Goal: Information Seeking & Learning: Get advice/opinions

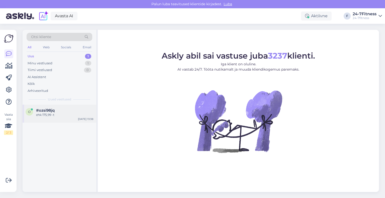
click at [49, 112] on span "#ozsi98jq" at bounding box center [45, 110] width 19 height 5
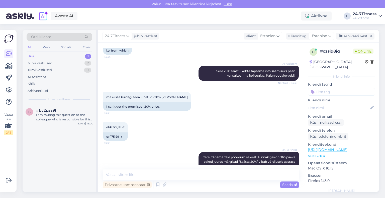
scroll to position [232, 0]
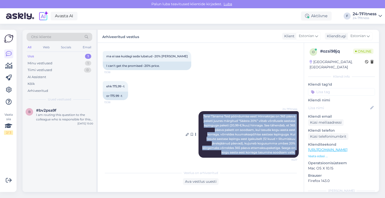
drag, startPoint x: 208, startPoint y: 113, endPoint x: 291, endPoint y: 152, distance: 92.2
click at [291, 152] on span "Tere! Täname Teid pöördumise eest! Hinnakirjas on 365 päeva paketi juures märgi…" at bounding box center [249, 135] width 94 height 40
copy span "Tere! Täname Teid pöördumise eest! Hinnakirjas on 365 päeva paketi juures märgi…"
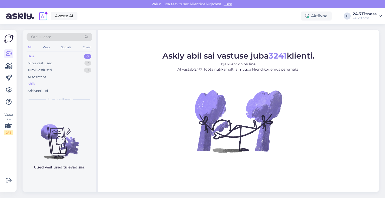
click at [31, 84] on div "Kõik" at bounding box center [31, 83] width 7 height 5
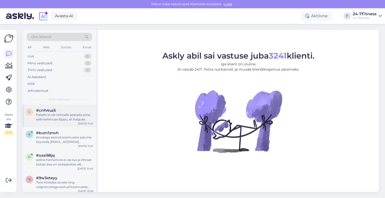
click at [64, 120] on div "Paketti ei ole võimalik peatada enne selle kehtivuse lõppu, sh haiguse korral. …" at bounding box center [64, 117] width 57 height 9
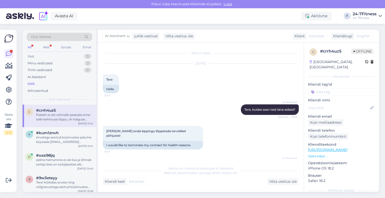
scroll to position [31, 0]
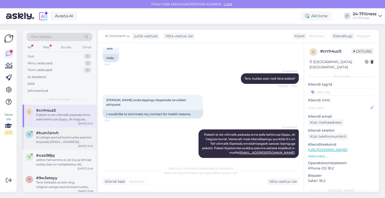
click at [62, 141] on div "Arvetega seotud küsimustes palume kirjutada [EMAIL_ADDRESS][DOMAIN_NAME]" at bounding box center [64, 139] width 57 height 9
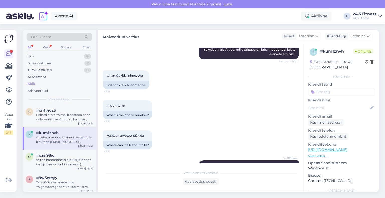
scroll to position [138, 0]
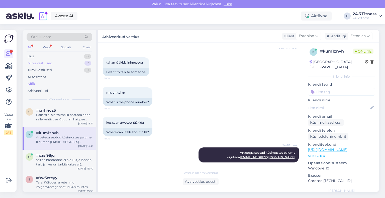
click at [43, 63] on div "Minu vestlused" at bounding box center [40, 63] width 25 height 5
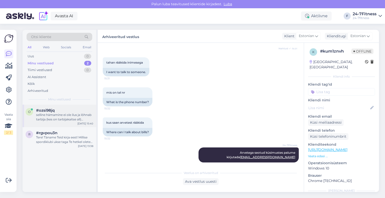
click at [55, 115] on div "selline hämamine ei ole ilus ja lõhnab tarbija (kes on tarbijakaitse all) petmi…" at bounding box center [64, 117] width 57 height 9
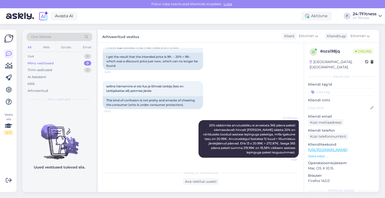
scroll to position [499, 0]
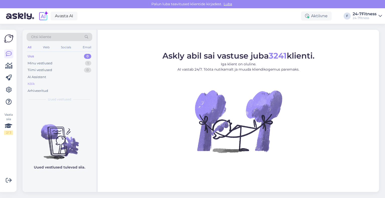
click at [40, 86] on div "Kõik" at bounding box center [60, 83] width 66 height 7
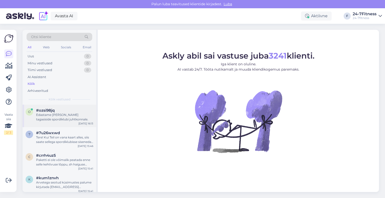
click at [54, 122] on div "o #ozsi98jq Edastame [PERSON_NAME] tagasiside spordiklubi juhtkonnale. [DATE] 1…" at bounding box center [60, 116] width 74 height 23
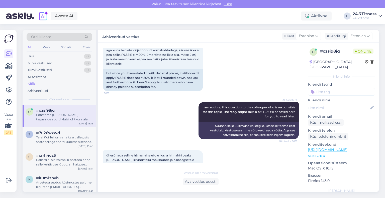
scroll to position [612, 0]
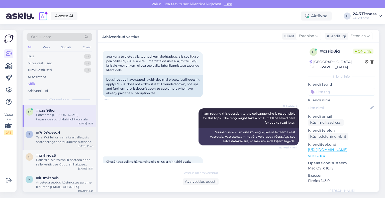
click at [53, 139] on div "Tere! Kui Teil on vana kaart alles, siis saate sellega spordiklubisse siseneda.…" at bounding box center [64, 139] width 57 height 9
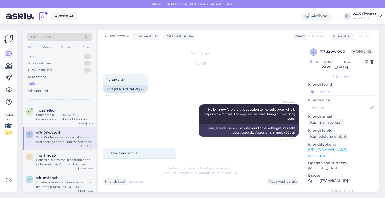
scroll to position [371, 0]
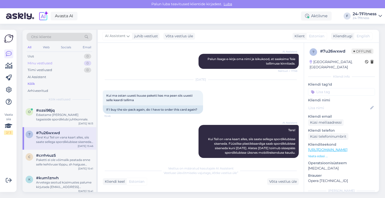
click at [43, 64] on div "Minu vestlused" at bounding box center [40, 63] width 25 height 5
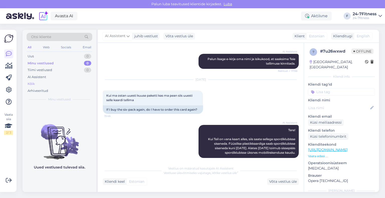
click at [41, 82] on div "Kõik" at bounding box center [60, 83] width 66 height 7
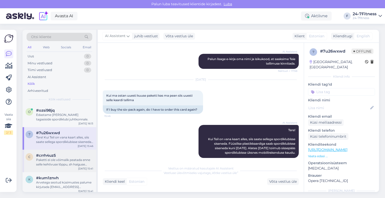
click at [64, 163] on div "Paketti ei ole võimalik peatada enne selle kehtivuse lõppu, sh haiguse korral. …" at bounding box center [64, 162] width 57 height 9
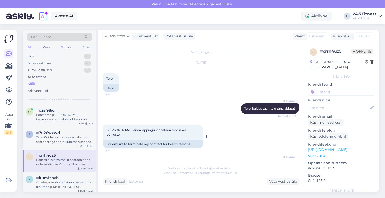
scroll to position [0, 0]
click at [62, 136] on div "Tere! Kui Teil on vana kaart alles, siis saate sellega spordiklubisse siseneda.…" at bounding box center [64, 139] width 57 height 9
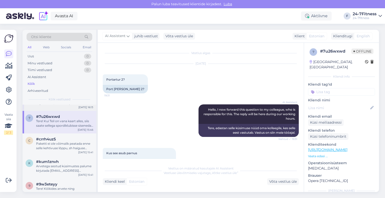
scroll to position [25, 0]
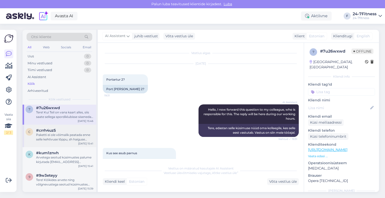
click at [49, 139] on div "Paketti ei ole võimalik peatada enne selle kehtivuse lõppu, sh haiguse korral. …" at bounding box center [64, 137] width 57 height 9
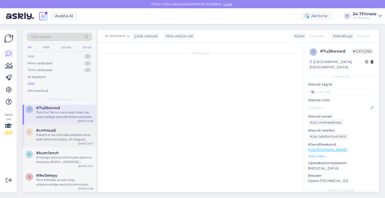
scroll to position [31, 0]
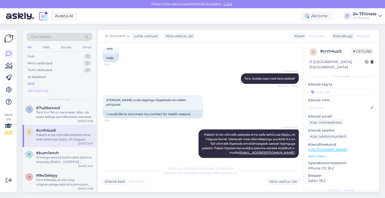
click at [35, 92] on div "Arhiveeritud" at bounding box center [38, 90] width 21 height 5
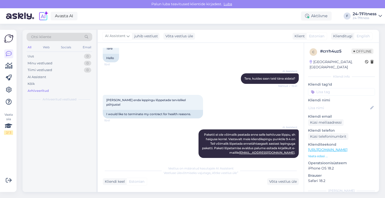
scroll to position [0, 0]
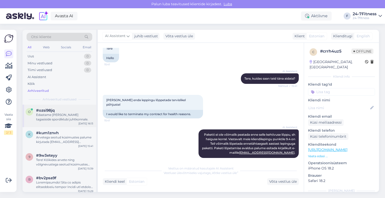
click at [60, 120] on div "Edastame [PERSON_NAME] tagasiside spordiklubi juhtkonnale." at bounding box center [64, 117] width 57 height 9
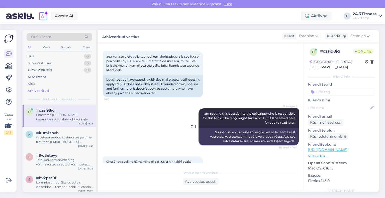
scroll to position [562, 0]
